Goal: Information Seeking & Learning: Learn about a topic

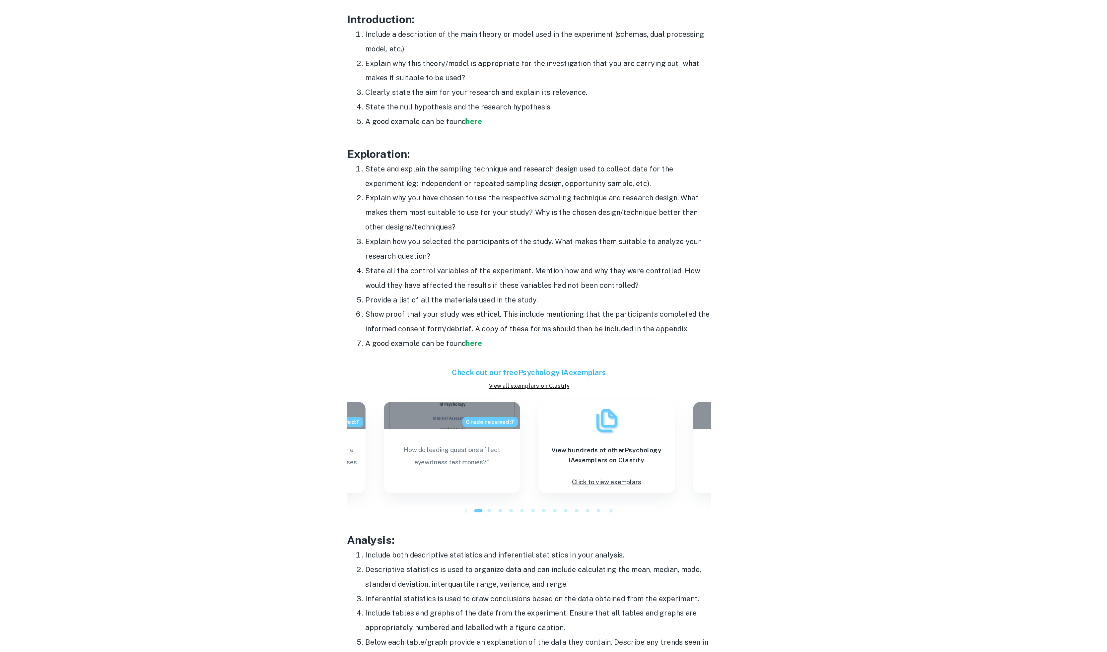
scroll to position [336, 0]
drag, startPoint x: 420, startPoint y: 286, endPoint x: 486, endPoint y: 287, distance: 65.4
click at [486, 287] on h3 "Exploration:" at bounding box center [553, 288] width 265 height 12
copy h3 "Exploration:"
click at [399, 365] on div "Psychology IA Format and Structure By Roxanne • January 12, 2024 Get feedback o…" at bounding box center [553, 415] width 409 height 1401
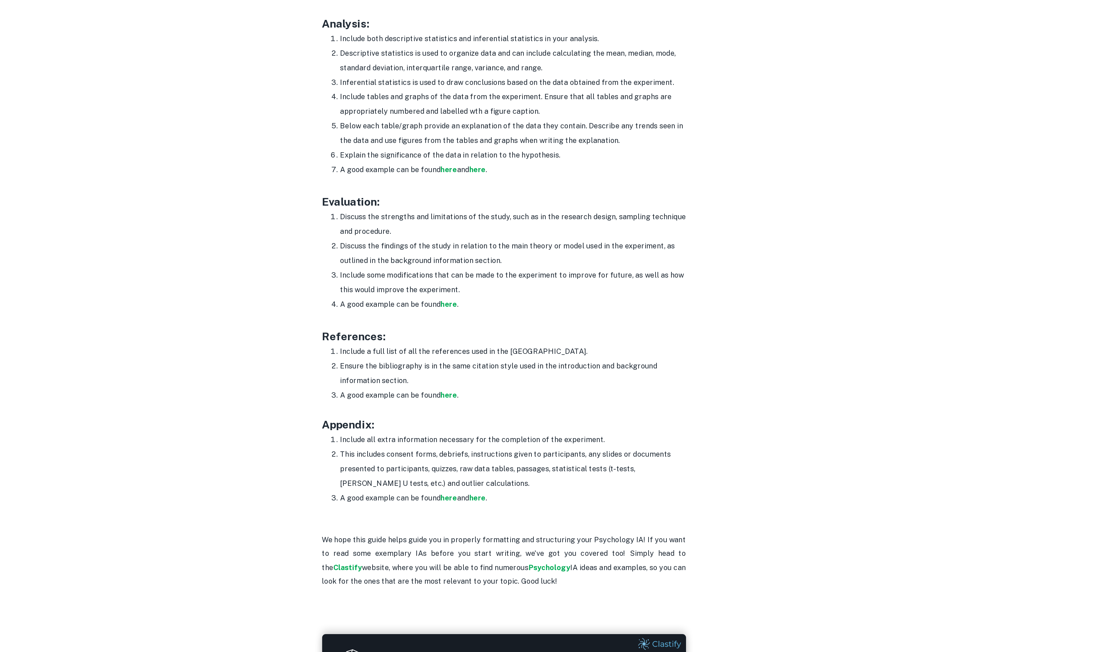
scroll to position [776, 0]
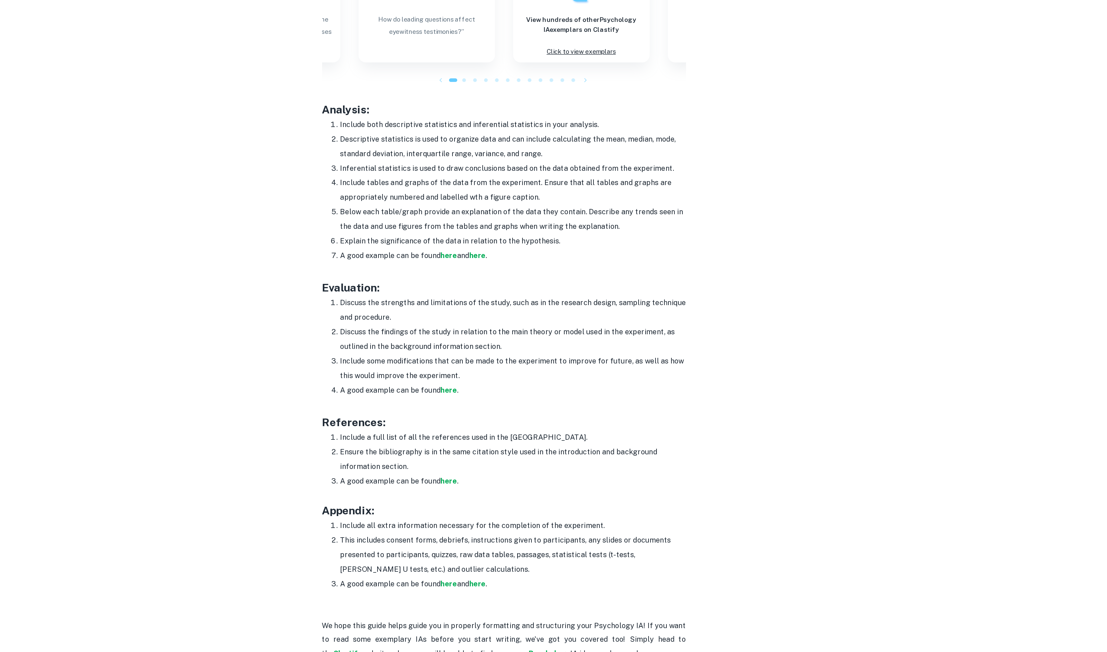
drag, startPoint x: 490, startPoint y: 302, endPoint x: 509, endPoint y: 175, distance: 127.8
click at [509, 175] on li "Inferential statistics is used to draw conclusions based on the data obtained f…" at bounding box center [560, 172] width 252 height 11
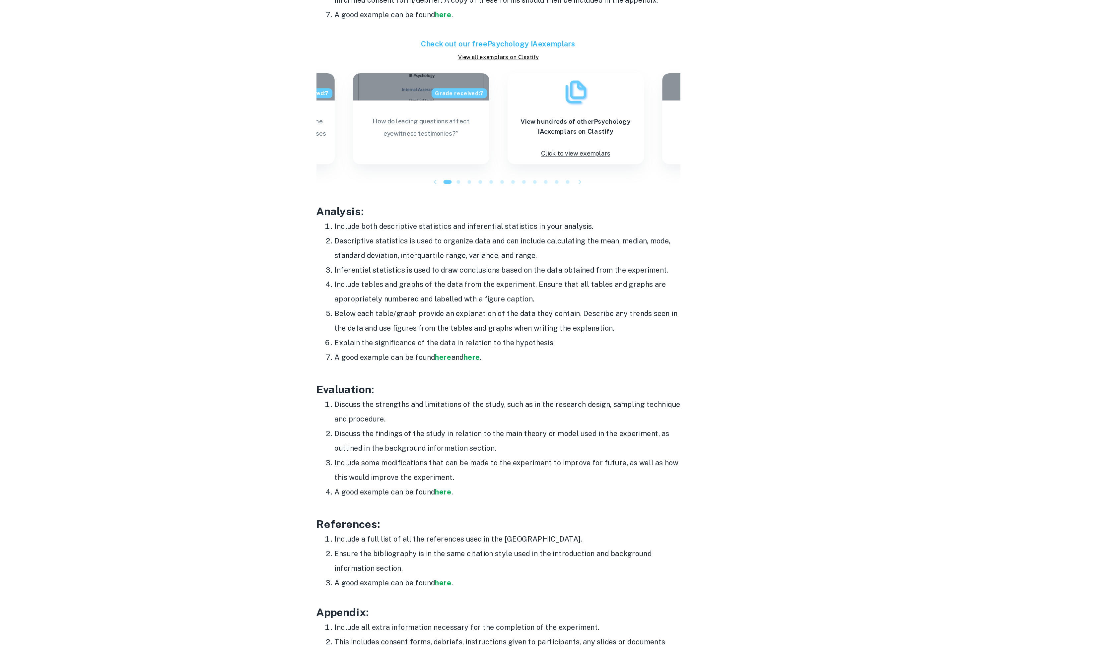
scroll to position [593, 0]
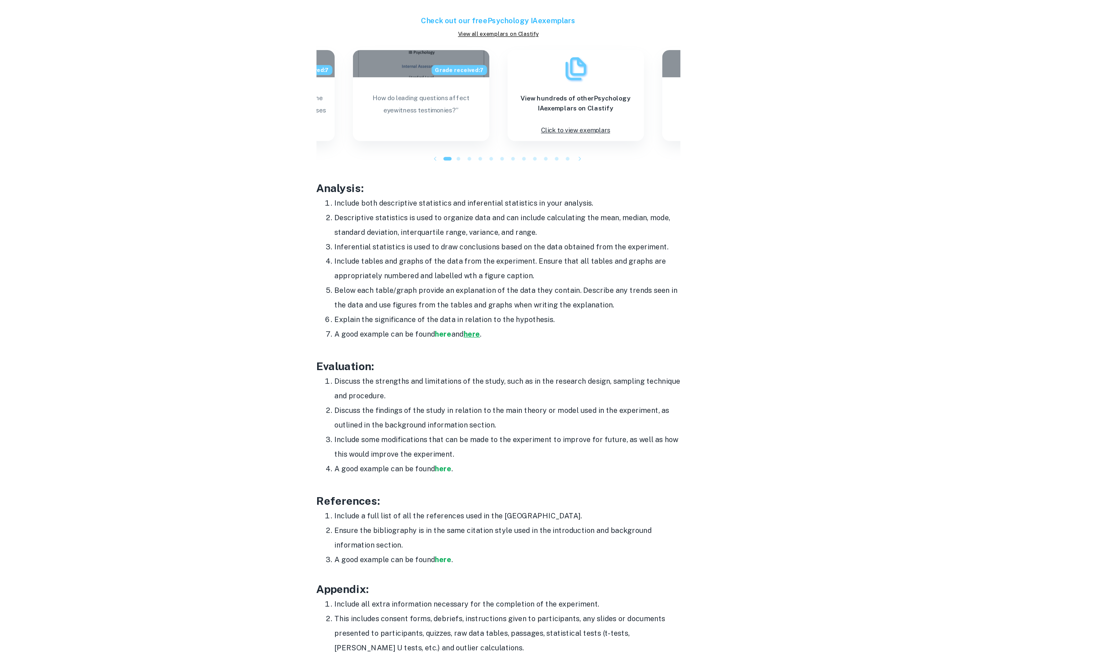
click at [539, 418] on strong "here" at bounding box center [535, 420] width 12 height 6
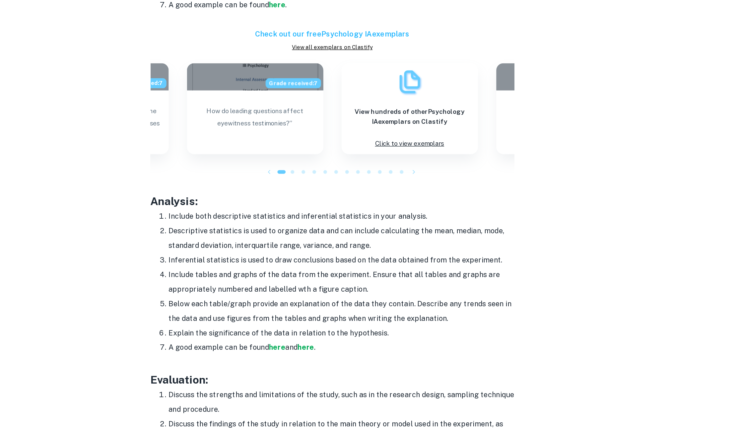
scroll to position [642, 0]
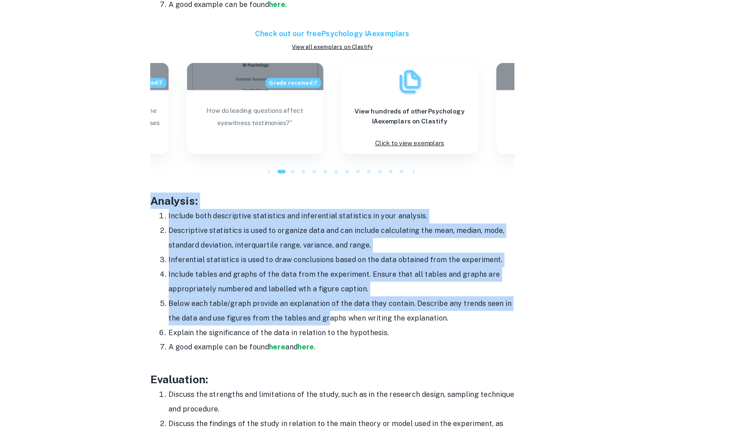
drag, startPoint x: 238, startPoint y: 261, endPoint x: 366, endPoint y: 354, distance: 158.7
click at [366, 354] on div "Have you got your Psychology IA topic selected but are unsure how to begin the …" at bounding box center [369, 162] width 265 height 1068
click at [406, 341] on li "Below each table/graph provide an explanation of the data they contain. Describ…" at bounding box center [376, 343] width 252 height 21
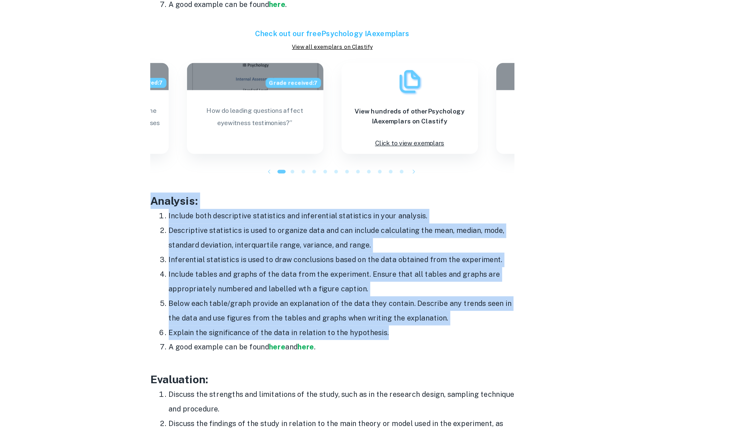
drag, startPoint x: 229, startPoint y: 263, endPoint x: 412, endPoint y: 362, distance: 208.3
click at [412, 362] on div "Psychology IA Format and Structure By Roxanne • January 12, 2024 Get feedback o…" at bounding box center [369, 109] width 409 height 1401
copy div "Analysis: Include both descriptive statistics and inferential statistics in you…"
click at [237, 313] on ol "Include both descriptive statistics and inferential statistics in your analysis…" at bounding box center [369, 323] width 265 height 106
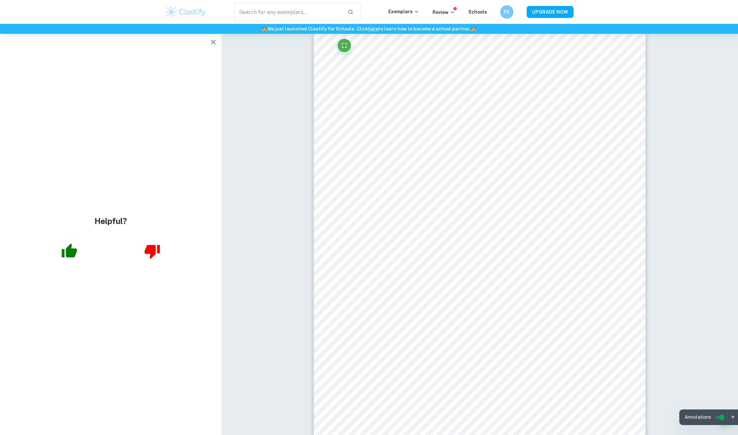
scroll to position [2279, 0]
type input "6"
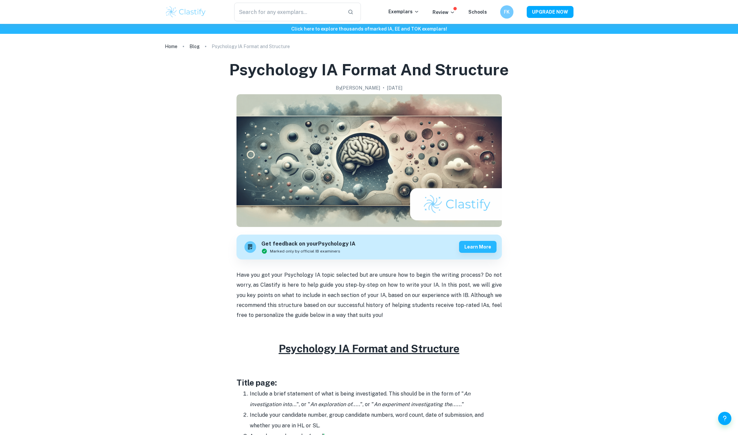
scroll to position [642, 0]
